Goal: Transaction & Acquisition: Purchase product/service

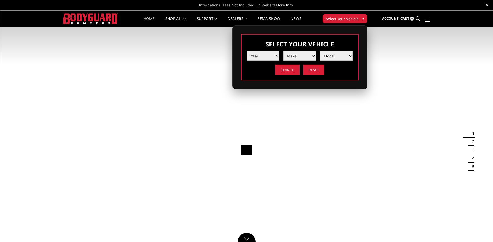
click at [276, 58] on select "Year 2025 2024 2023 2022 2021 2020 2019 2018 2017 2016 2015 2014 2013 2012 2011…" at bounding box center [263, 56] width 33 height 10
select select "yr_2024"
click at [247, 51] on select "Year 2025 2024 2023 2022 2021 2020 2019 2018 2017 2016 2015 2014 2013 2012 2011…" at bounding box center [263, 56] width 33 height 10
click at [289, 58] on select "Make Chevrolet Ford GMC Ram Toyota" at bounding box center [299, 56] width 33 height 10
select select "mk_ford"
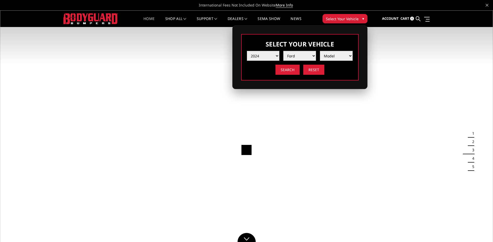
click at [283, 51] on select "Make Chevrolet Ford GMC Ram Toyota" at bounding box center [299, 56] width 33 height 10
drag, startPoint x: 317, startPoint y: 61, endPoint x: 330, endPoint y: 53, distance: 15.0
click at [330, 52] on select "Model F150 F150 Raptor F250 / F350 F450 F550" at bounding box center [336, 56] width 33 height 10
select select "md_f250-f350"
click at [320, 51] on select "Model F150 F150 Raptor F250 / F350 F450 F550" at bounding box center [336, 56] width 33 height 10
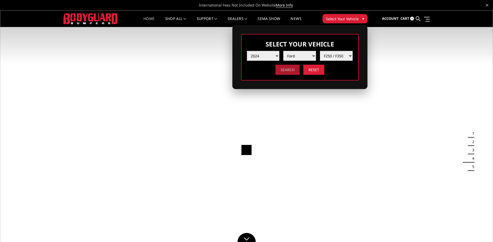
click at [287, 68] on input "Search" at bounding box center [287, 70] width 24 height 10
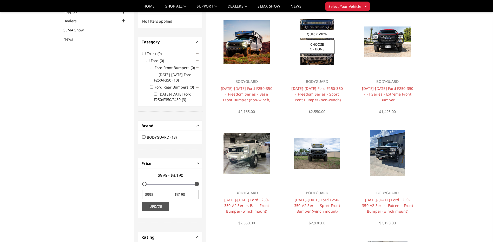
scroll to position [26, 0]
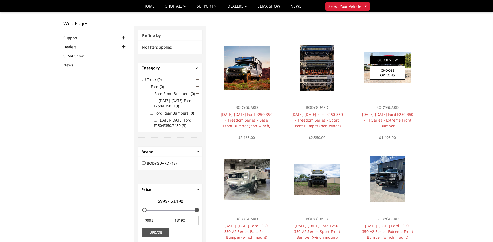
click at [386, 60] on link "Quick View" at bounding box center [387, 60] width 35 height 9
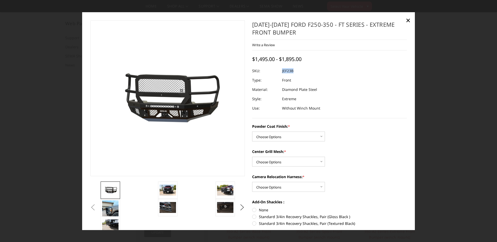
click at [280, 70] on dl "SKU: JEF23B UPC: Type: Front Material: Diamond Plate Steel Style: Extreme Use: …" at bounding box center [329, 89] width 155 height 47
copy dl "JEF23B UPC:"
click at [410, 20] on link "×" at bounding box center [408, 20] width 8 height 8
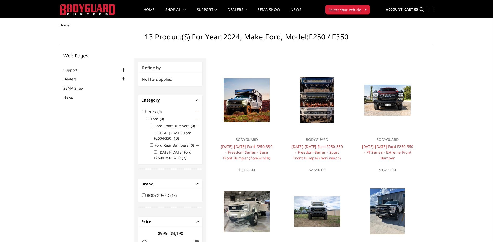
scroll to position [0, 0]
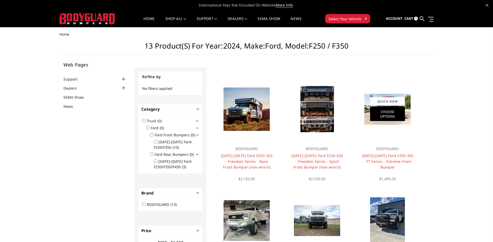
click at [393, 116] on link "Choose Options" at bounding box center [387, 114] width 35 height 14
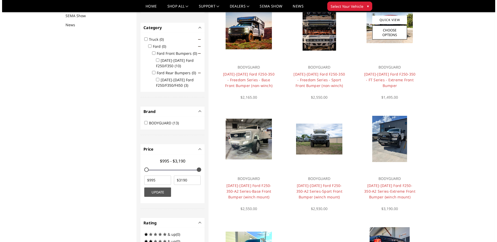
scroll to position [68, 0]
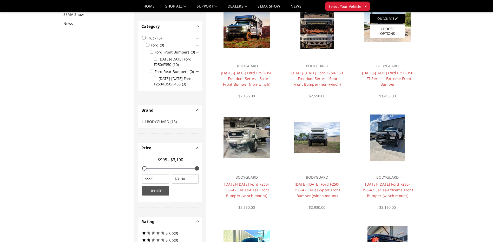
click at [385, 16] on link "Quick View" at bounding box center [387, 18] width 35 height 9
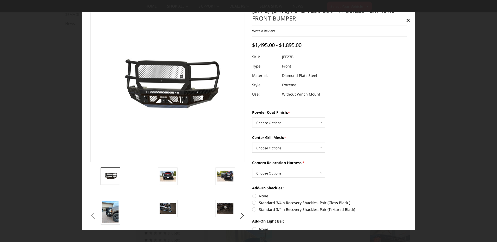
scroll to position [0, 0]
